Goal: Navigation & Orientation: Find specific page/section

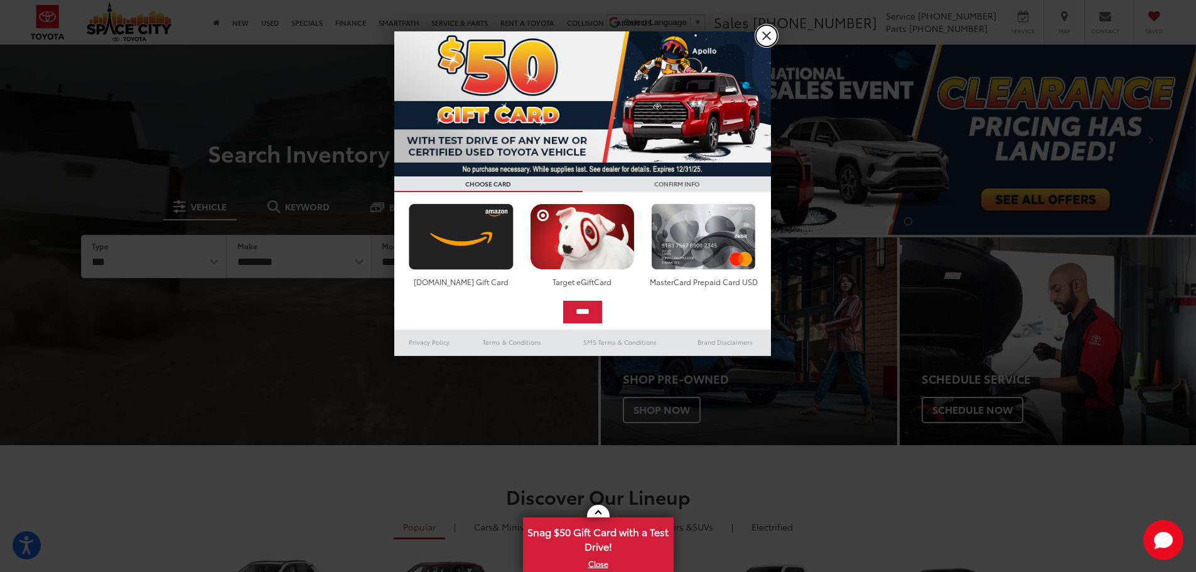
click at [769, 39] on link "X" at bounding box center [766, 35] width 21 height 21
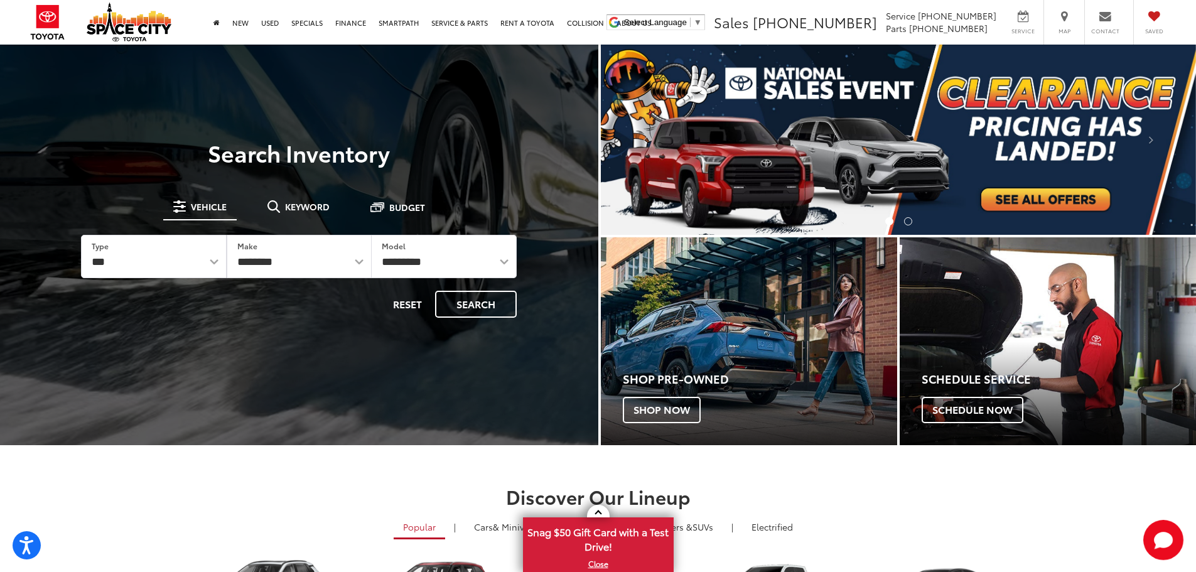
click at [929, 487] on h2 "Discover Our Lineup" at bounding box center [598, 496] width 885 height 21
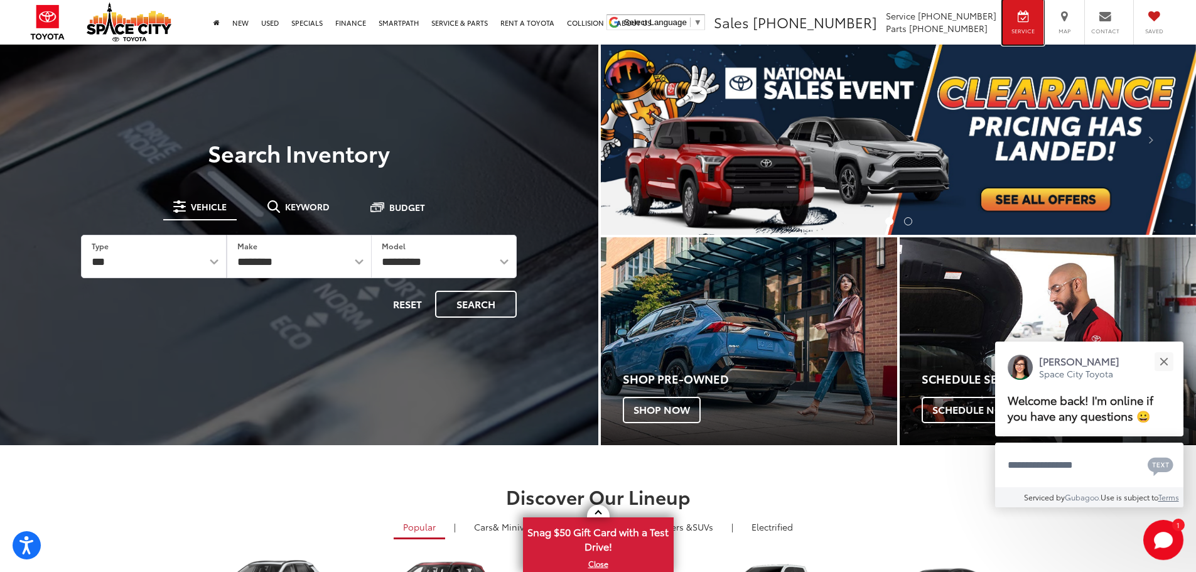
click at [1037, 27] on span "Service" at bounding box center [1023, 31] width 28 height 8
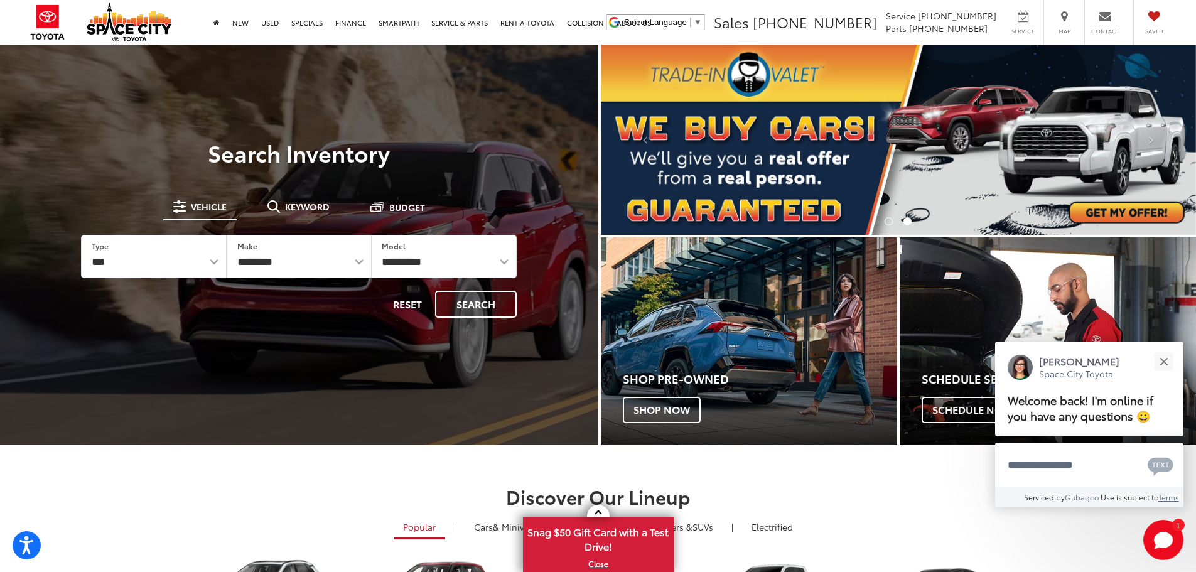
click at [659, 18] on li "Select Language ​ ▼" at bounding box center [655, 22] width 105 height 16
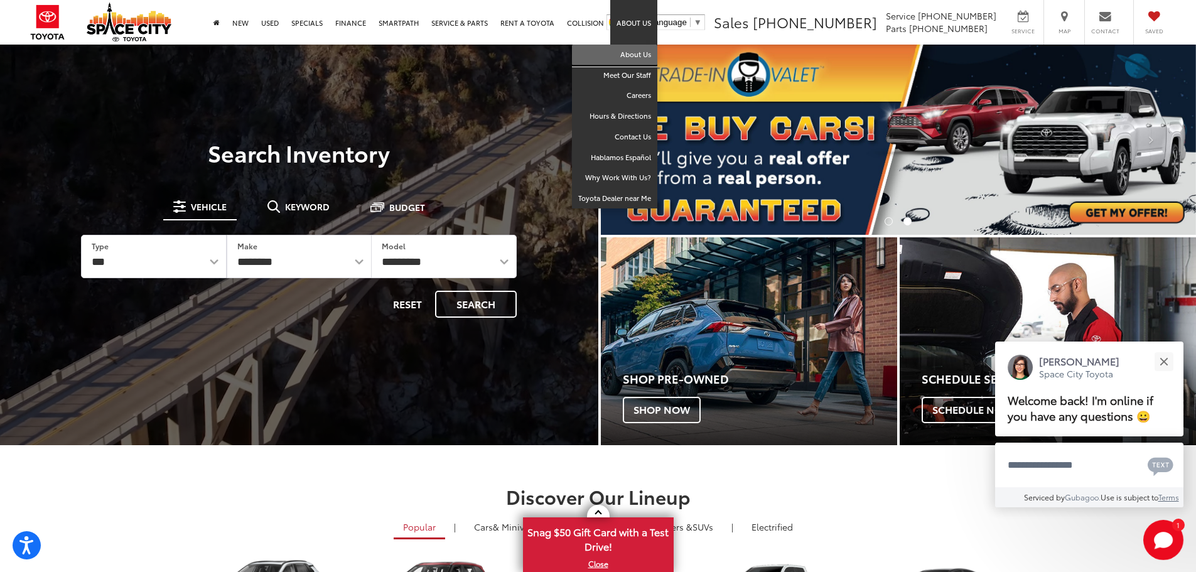
click at [633, 57] on link "About Us" at bounding box center [614, 55] width 85 height 21
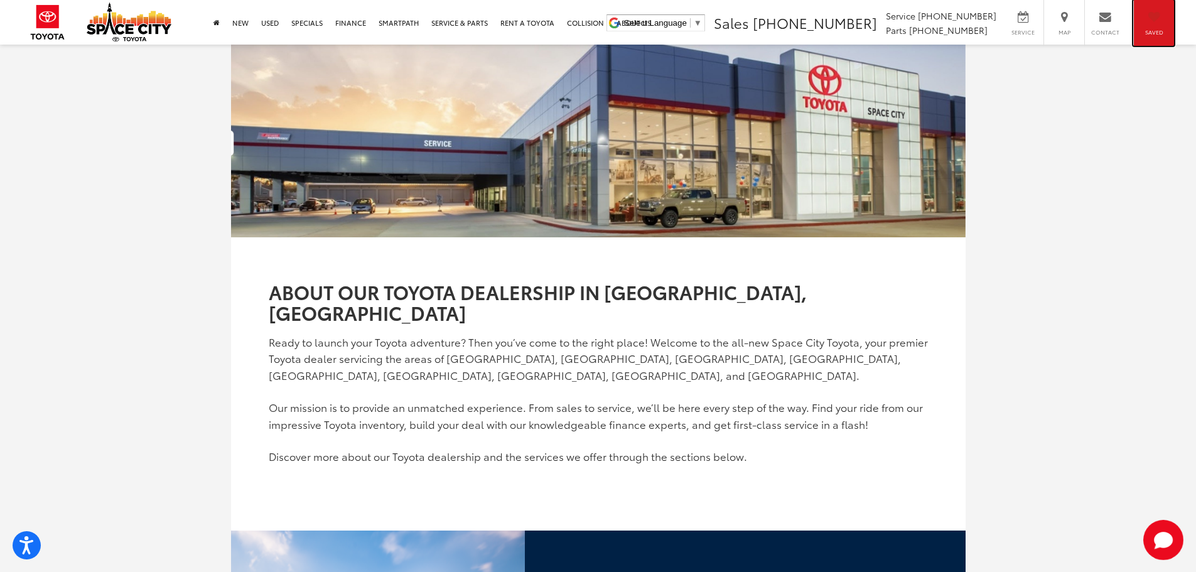
click at [1135, 22] on div "Saved" at bounding box center [1153, 23] width 41 height 46
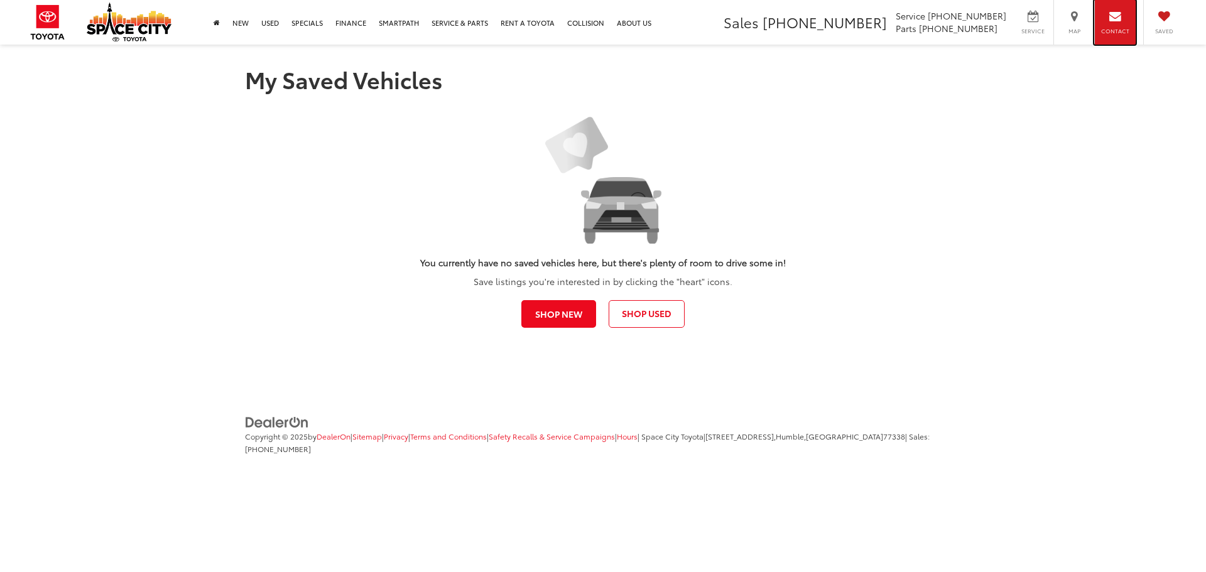
click at [1108, 29] on span "Contact" at bounding box center [1115, 31] width 28 height 8
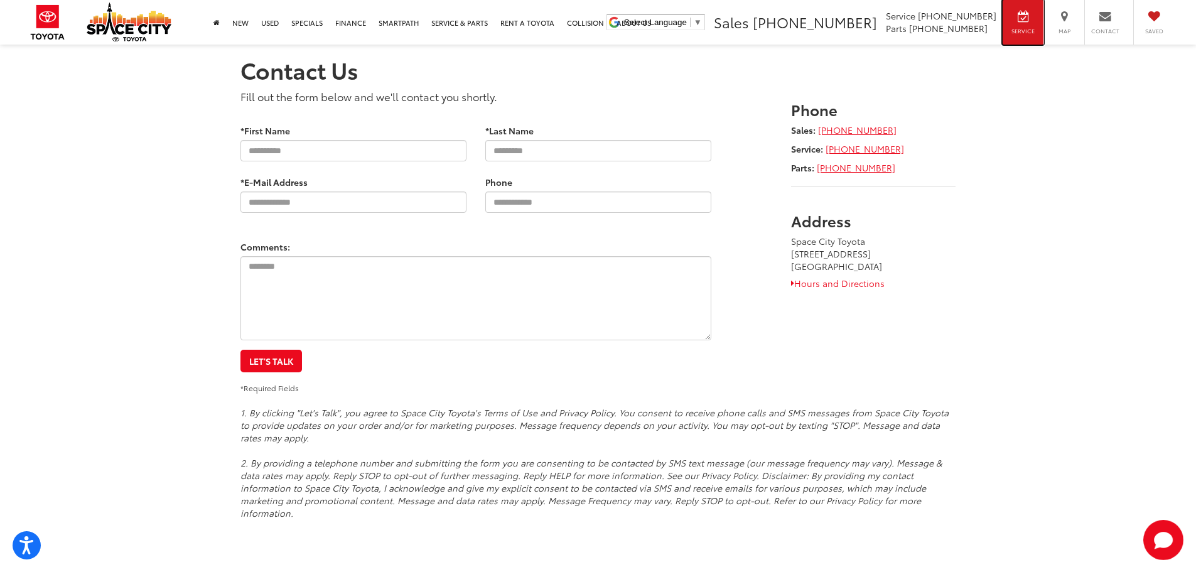
click at [1015, 16] on div "Service" at bounding box center [1023, 22] width 41 height 45
